Goal: Task Accomplishment & Management: Complete application form

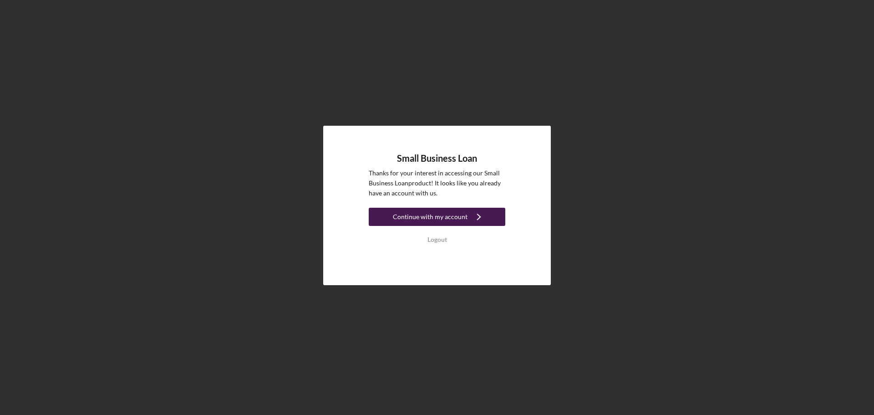
click at [415, 217] on div "Continue with my account" at bounding box center [430, 217] width 75 height 18
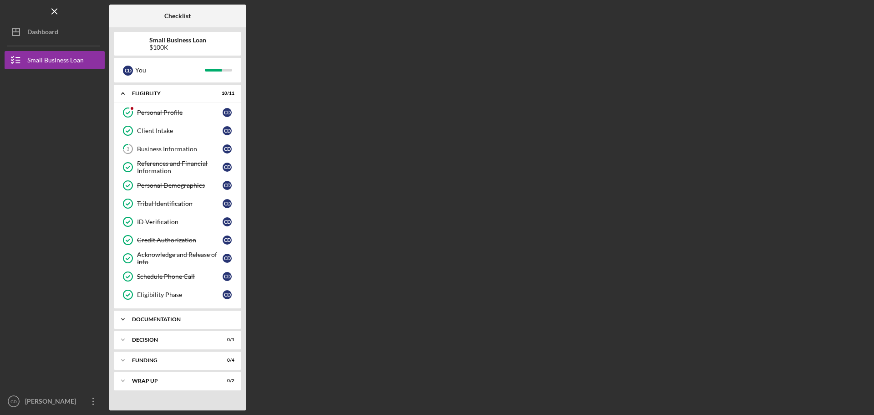
click at [164, 319] on div "Documentation" at bounding box center [181, 318] width 98 height 5
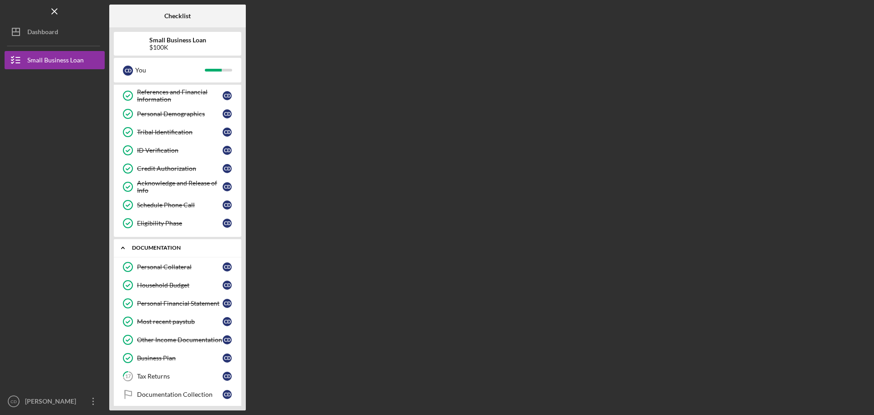
scroll to position [137, 0]
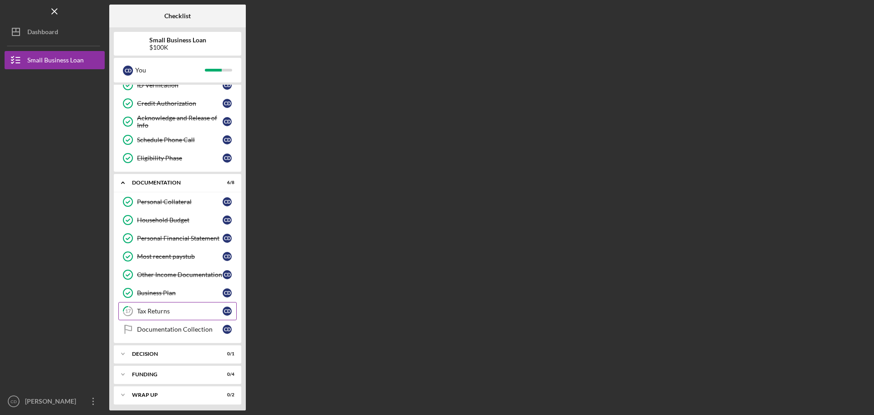
click at [161, 310] on div "Tax Returns" at bounding box center [180, 310] width 86 height 7
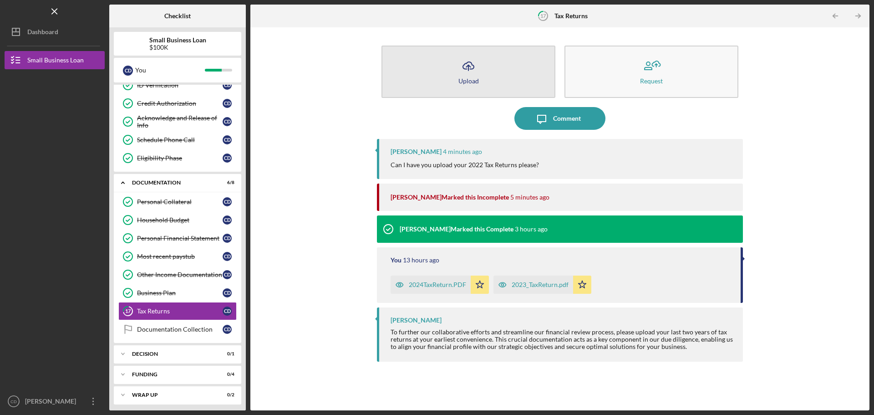
click at [459, 74] on icon "Icon/Upload" at bounding box center [468, 66] width 23 height 23
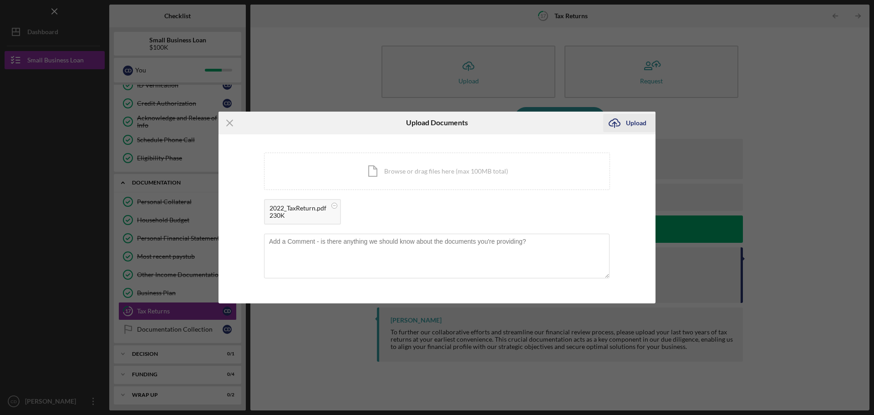
click at [638, 123] on div "Upload" at bounding box center [636, 123] width 20 height 18
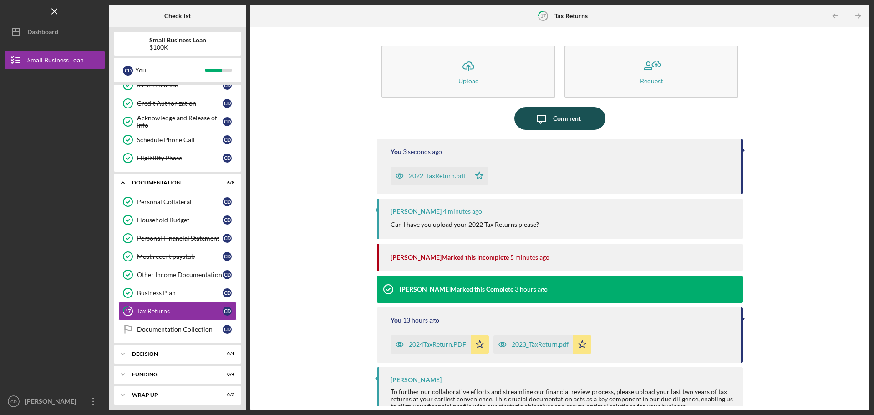
click at [565, 120] on div "Comment" at bounding box center [567, 118] width 28 height 23
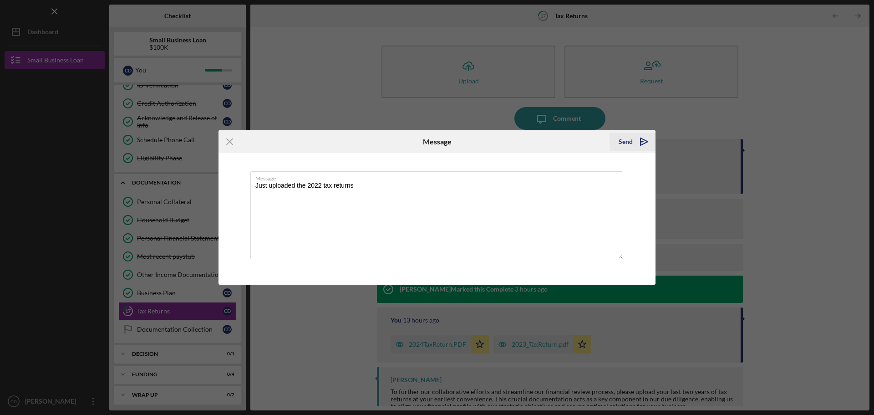
type textarea "Just uploaded the 2022 tax returns"
click at [628, 143] on div "Send" at bounding box center [626, 142] width 14 height 18
